Goal: Task Accomplishment & Management: Manage account settings

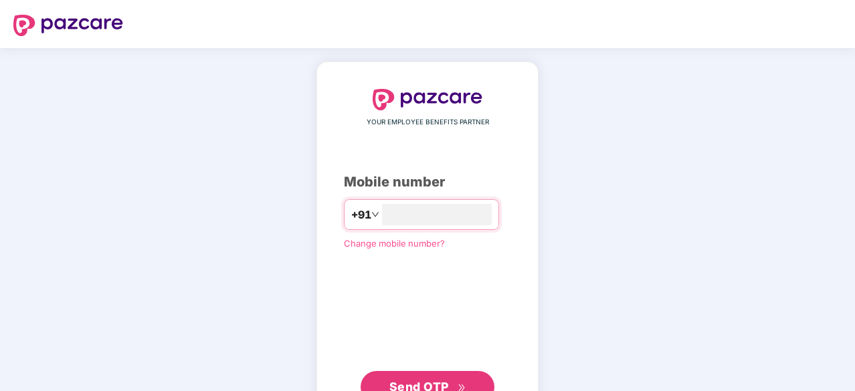
type input "*"
type input "**********"
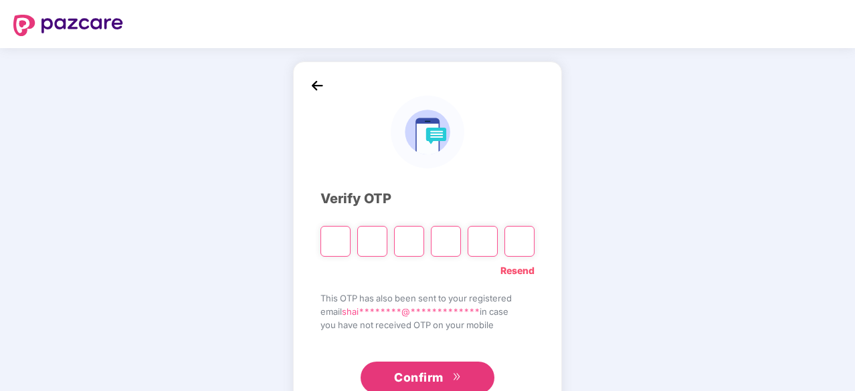
click at [334, 252] on input "Please enter verification code. Digit 1" at bounding box center [336, 241] width 30 height 31
type input "*"
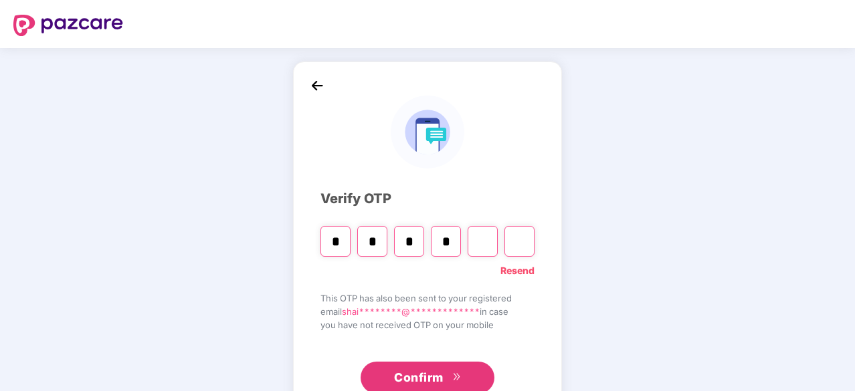
type input "*"
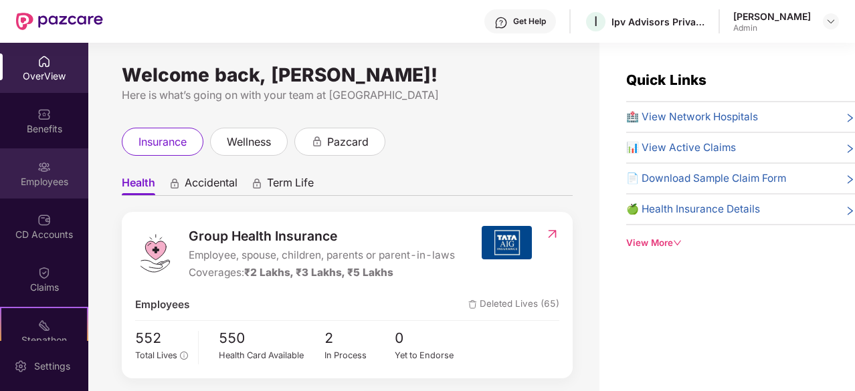
click at [41, 183] on div "Employees" at bounding box center [44, 181] width 88 height 13
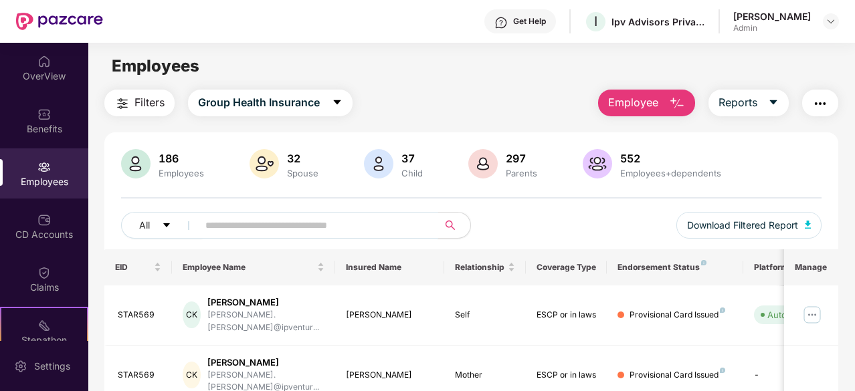
click at [258, 228] on input "text" at bounding box center [312, 225] width 215 height 20
